Goal: Task Accomplishment & Management: Complete application form

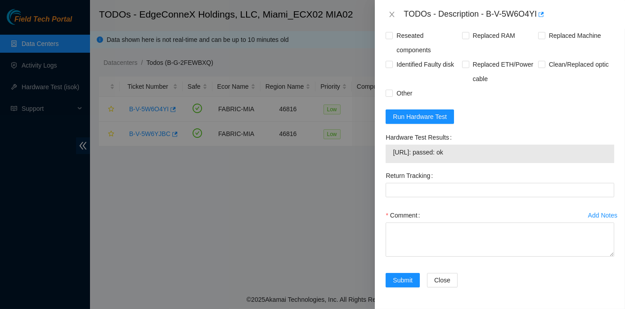
scroll to position [351, 0]
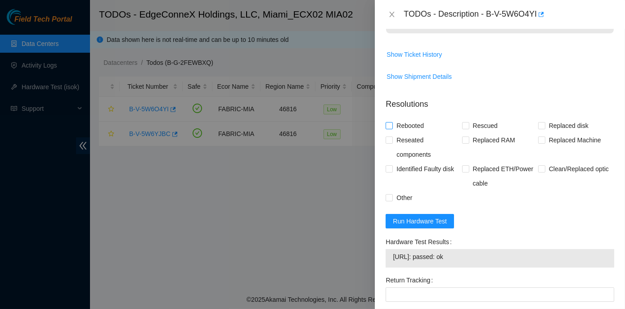
click at [390, 128] on input "Rebooted" at bounding box center [389, 125] width 6 height 6
checkbox input "true"
click at [462, 128] on input "Rescued" at bounding box center [465, 125] width 6 height 6
checkbox input "true"
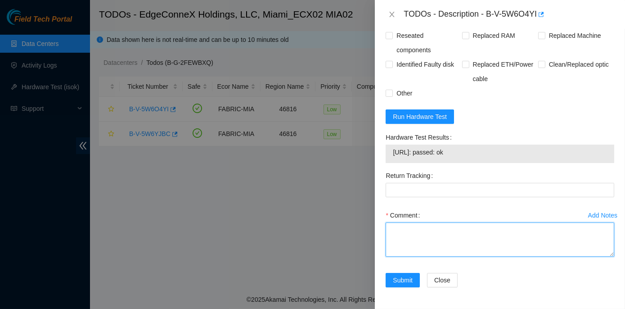
click at [394, 234] on textarea "Comment" at bounding box center [500, 239] width 229 height 34
paste textarea "Rack No: ECX2.800.21.03 Machine No: 06 IP : 23.214.171.233 Serial No: MX-2303-0…"
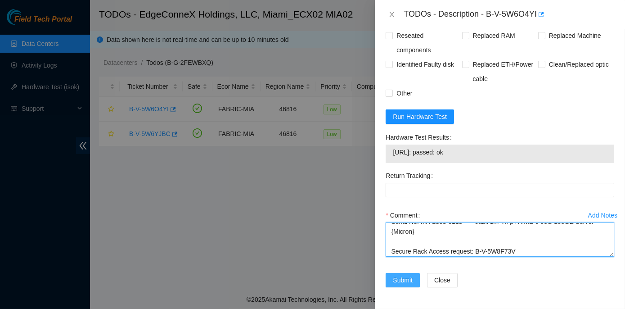
type textarea "Rack No: ECX2.800.21.03 Machine No: 06 IP : 23.214.171.233 Serial No: MX-2303-0…"
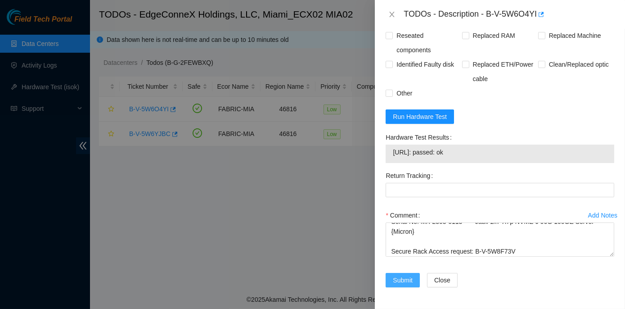
click at [403, 281] on span "Submit" at bounding box center [403, 280] width 20 height 10
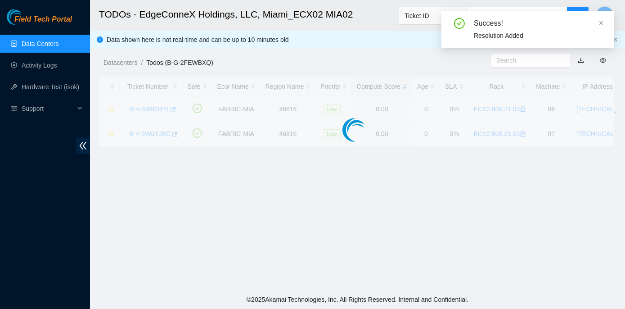
scroll to position [251, 0]
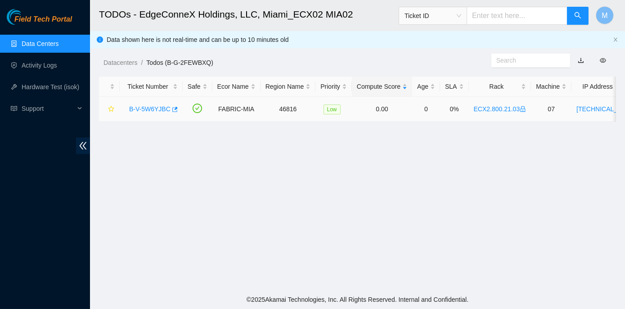
click at [159, 106] on link "B-V-5W6YJBC" at bounding box center [149, 108] width 41 height 7
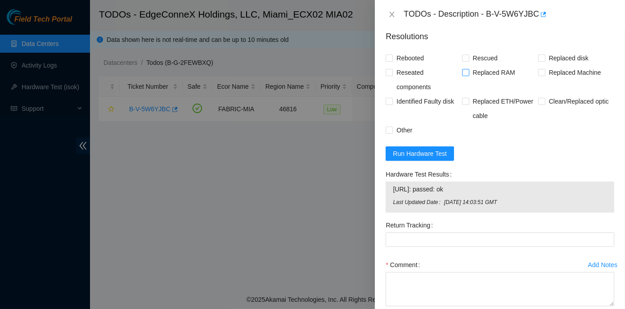
scroll to position [404, 0]
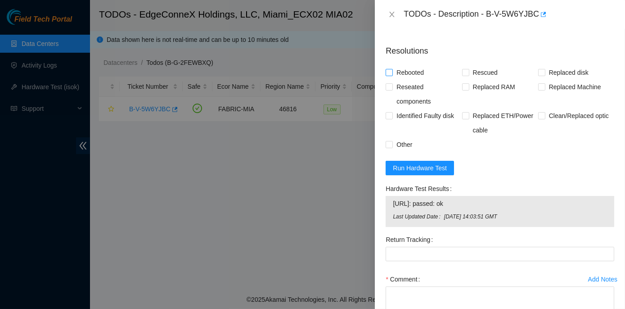
click at [389, 75] on input "Rebooted" at bounding box center [389, 72] width 6 height 6
checkbox input "true"
click at [467, 76] on span at bounding box center [465, 72] width 7 height 7
click at [467, 75] on input "Rescued" at bounding box center [465, 72] width 6 height 6
checkbox input "true"
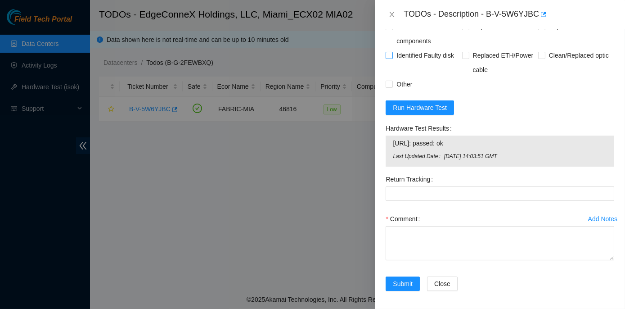
scroll to position [486, 0]
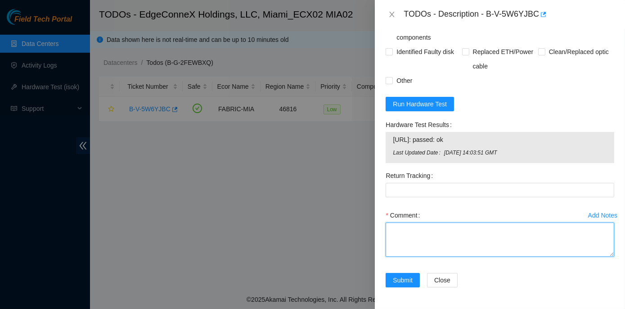
click at [397, 233] on textarea "Comment" at bounding box center [500, 239] width 229 height 34
paste textarea "Rack No: ECX2.800.21.03 Machine No: 07 IP : 23.214.171.234 Serial No: MX-2303-0…"
type textarea "Rack No: ECX2.800.21.03 Machine No: 07 IP : 23.214.171.234 Serial No: MX-2303-0…"
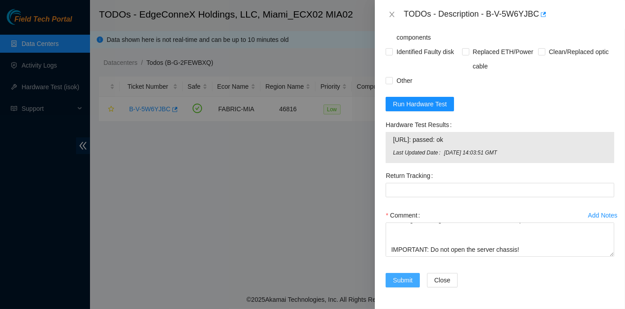
click at [405, 281] on span "Submit" at bounding box center [403, 280] width 20 height 10
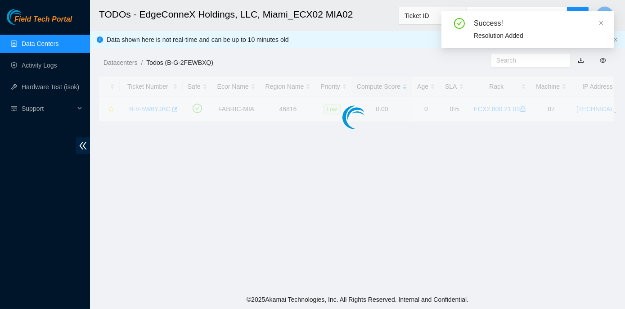
scroll to position [251, 0]
